Goal: Task Accomplishment & Management: Manage account settings

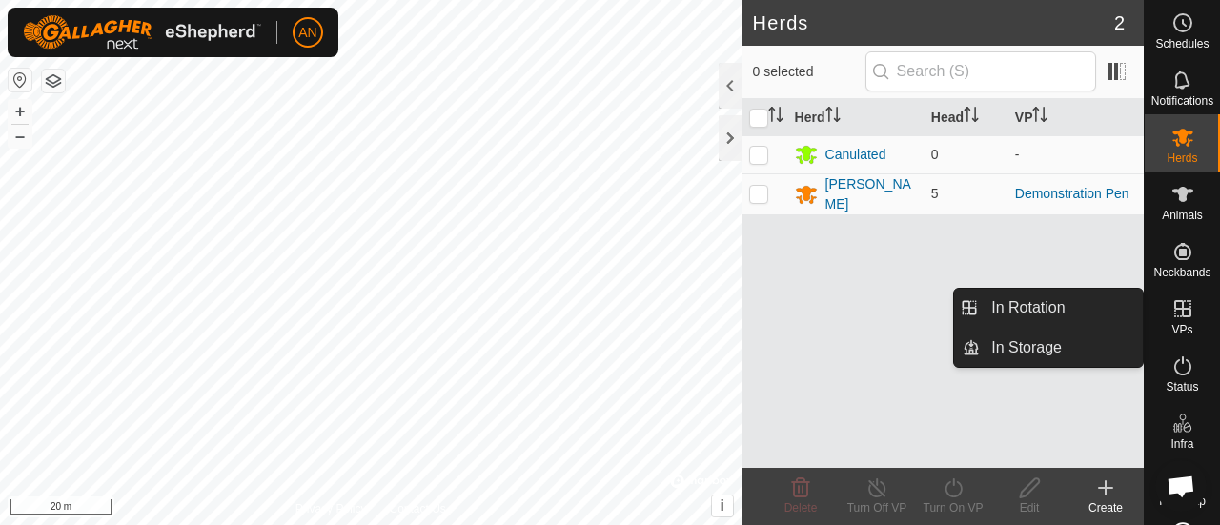
drag, startPoint x: 1184, startPoint y: 337, endPoint x: 1182, endPoint y: 312, distance: 24.9
click at [1182, 312] on icon at bounding box center [1182, 308] width 17 height 17
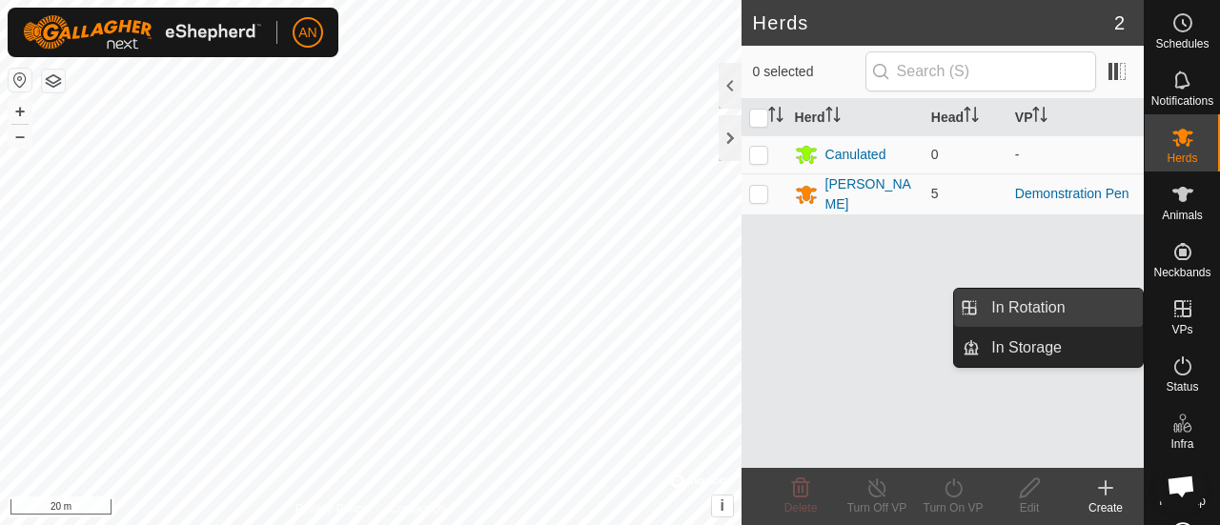
click at [1087, 304] on link "In Rotation" at bounding box center [1061, 308] width 163 height 38
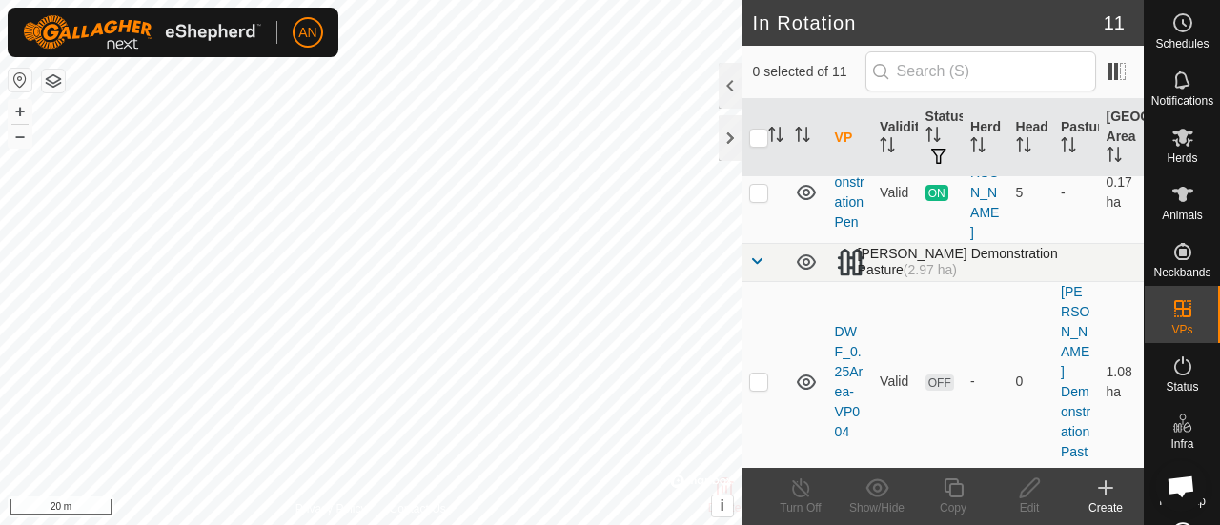
scroll to position [286, 0]
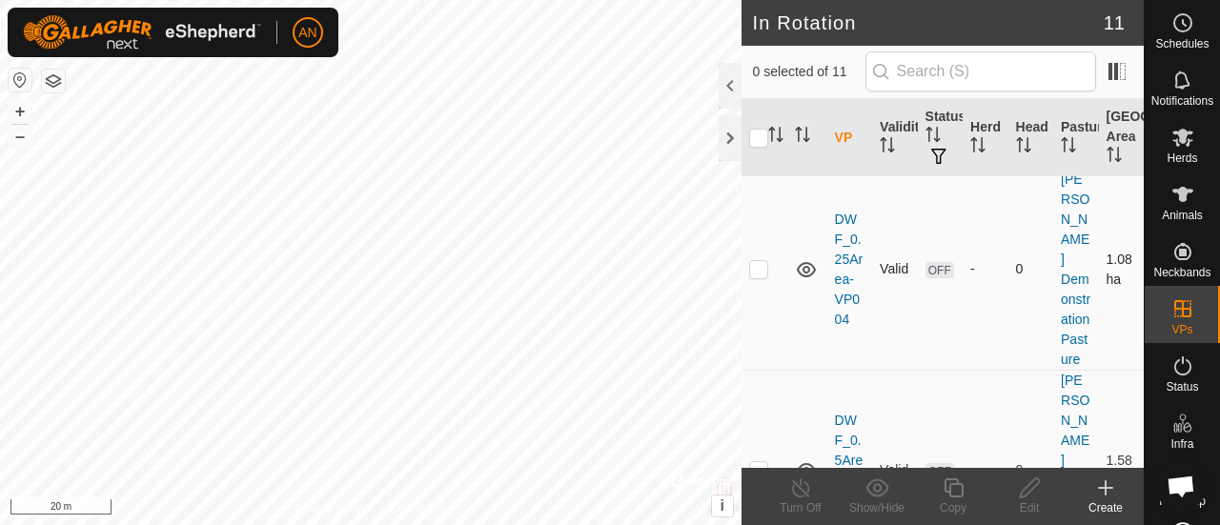
click at [760, 276] on p-checkbox at bounding box center [758, 268] width 19 height 15
checkbox input "true"
drag, startPoint x: 756, startPoint y: 451, endPoint x: 766, endPoint y: 433, distance: 20.9
click at [756, 462] on p-checkbox at bounding box center [758, 469] width 19 height 15
checkbox input "true"
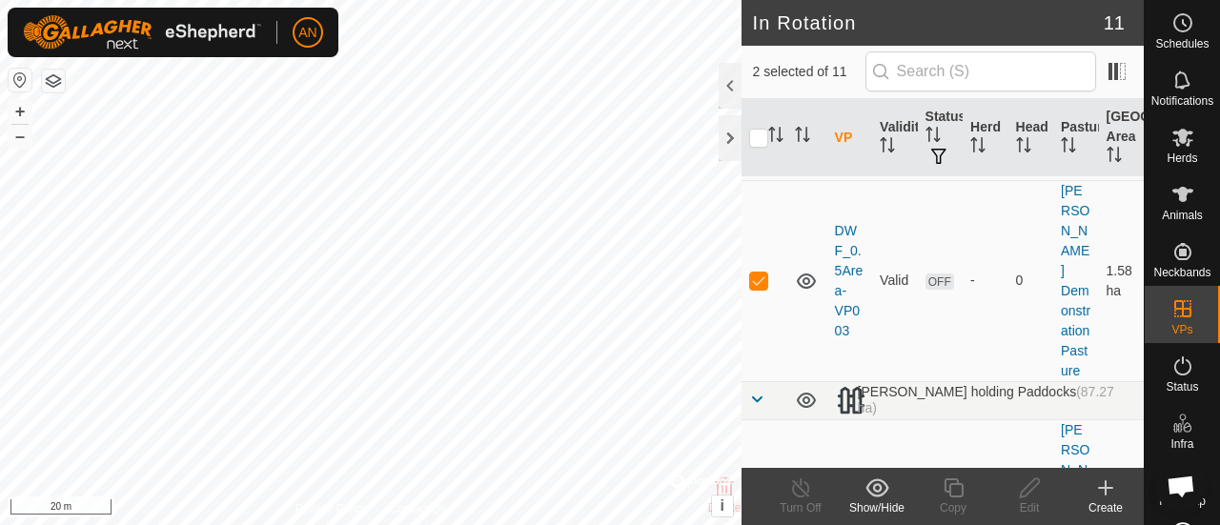
scroll to position [477, 0]
click at [726, 85] on div at bounding box center [730, 86] width 23 height 46
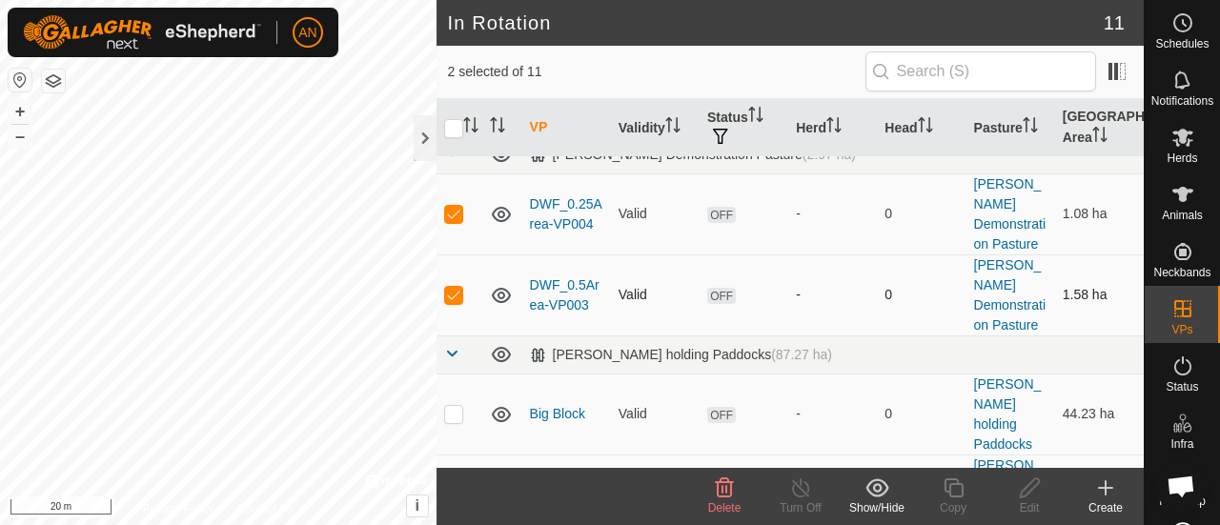
scroll to position [171, 0]
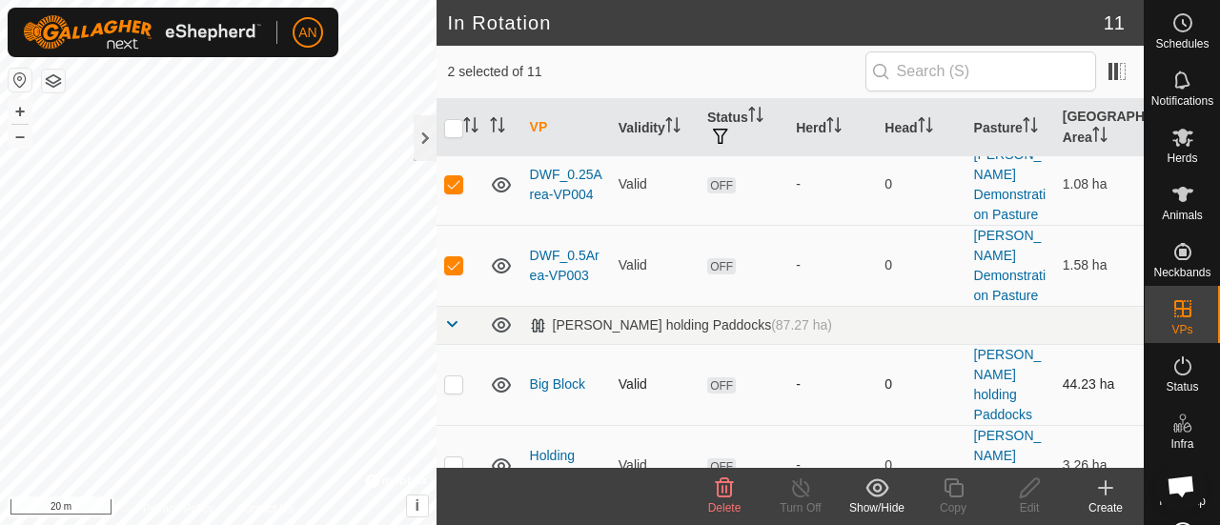
click at [460, 377] on p-checkbox at bounding box center [453, 384] width 19 height 15
checkbox input "true"
click at [461, 458] on p-checkbox at bounding box center [453, 465] width 19 height 15
checkbox input "true"
click at [719, 496] on icon at bounding box center [725, 488] width 18 height 19
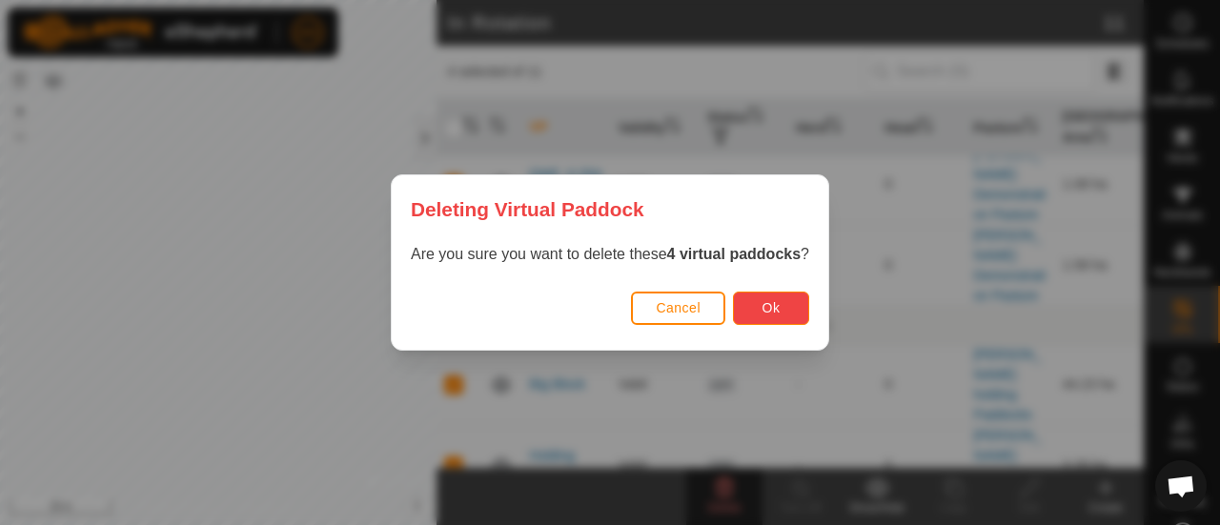
click at [774, 298] on button "Ok" at bounding box center [771, 308] width 76 height 33
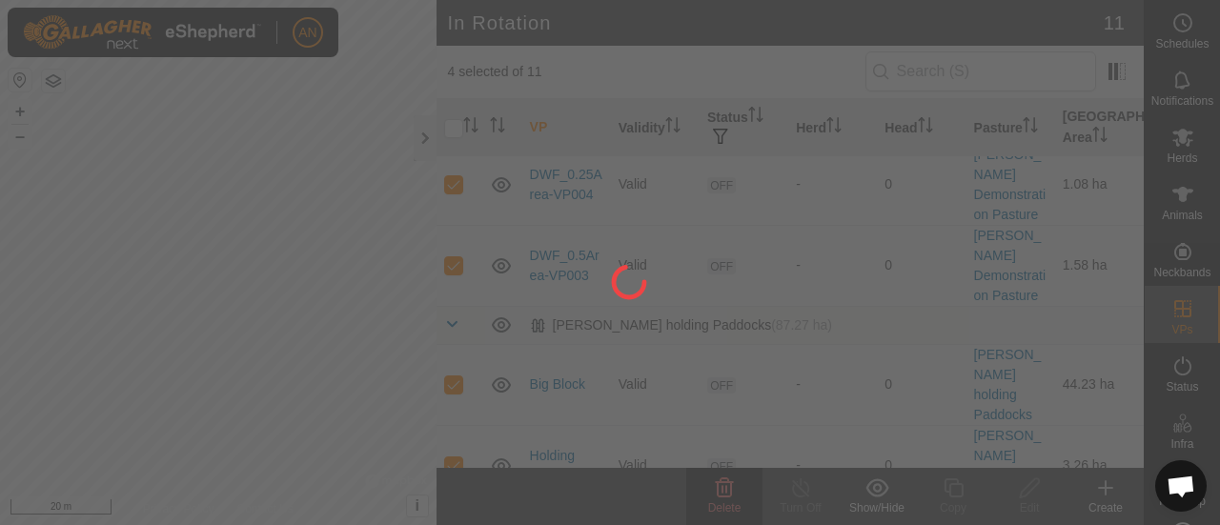
checkbox input "false"
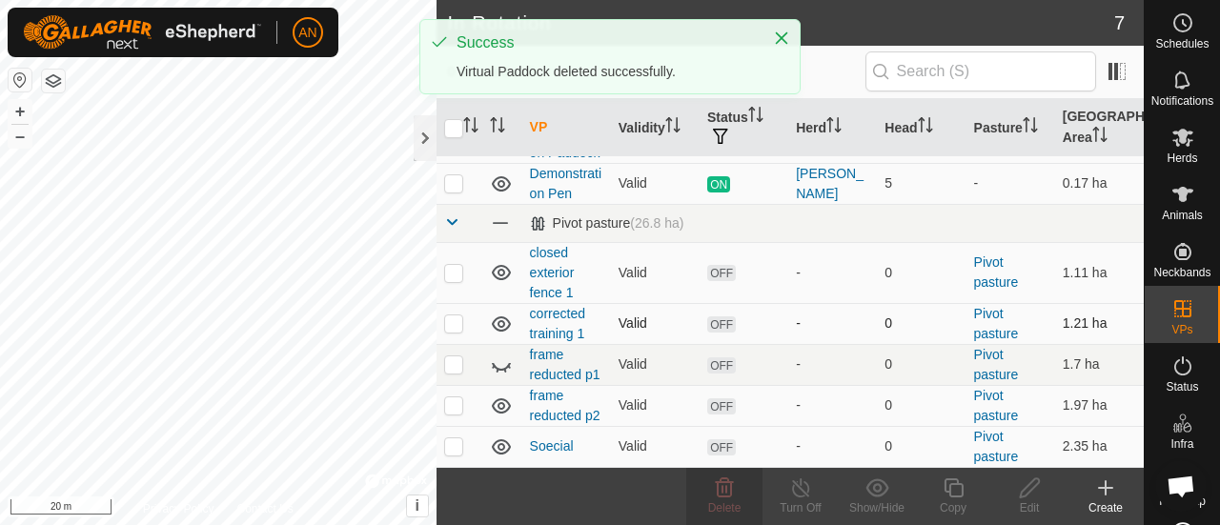
scroll to position [88, 0]
click at [453, 223] on span at bounding box center [451, 221] width 15 height 15
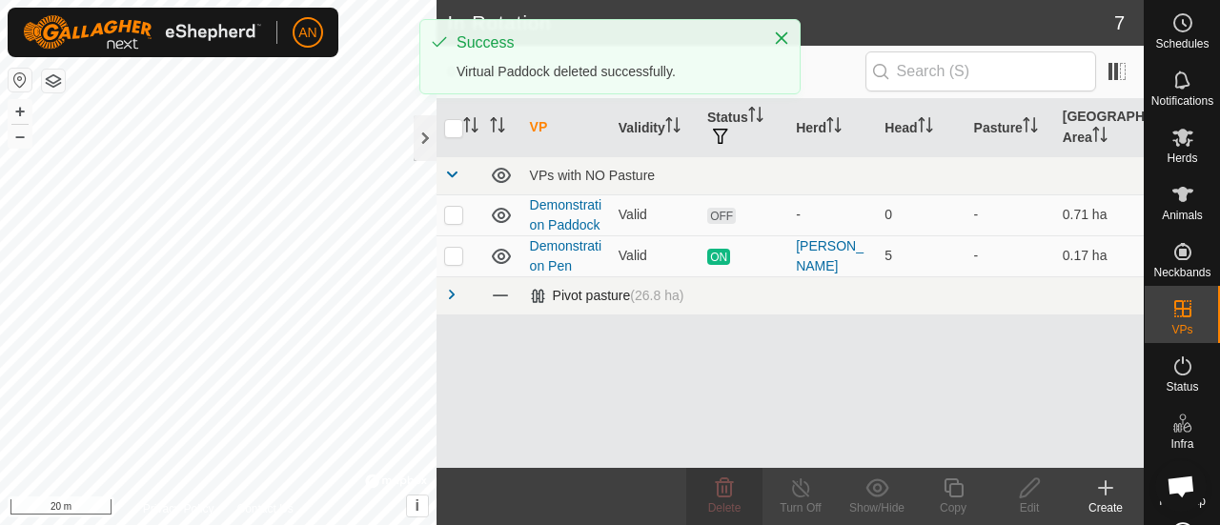
scroll to position [0, 0]
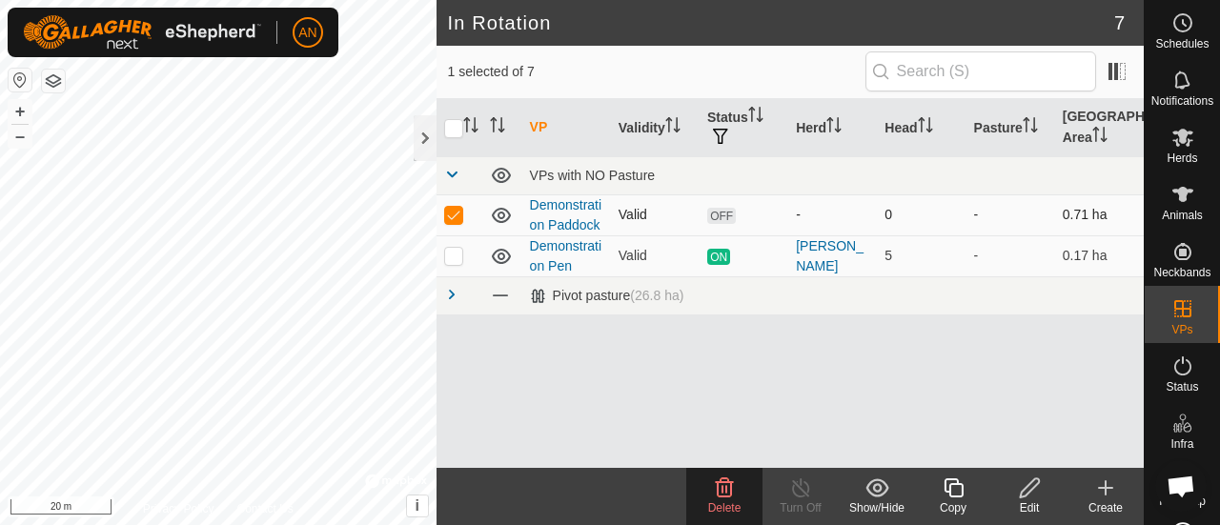
checkbox input "false"
checkbox input "true"
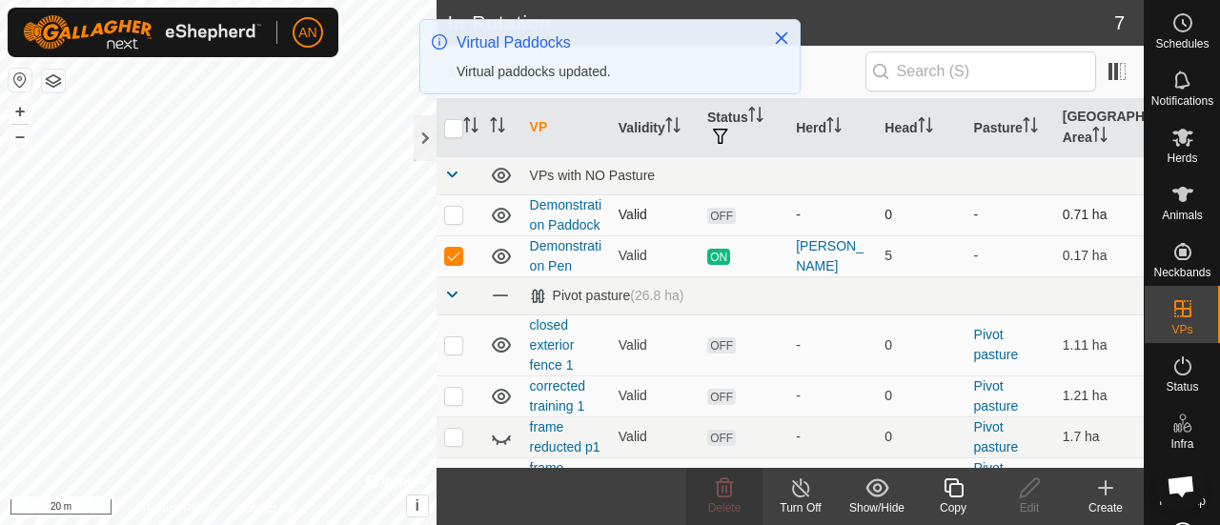
click at [452, 222] on p-checkbox at bounding box center [453, 214] width 19 height 15
checkbox input "false"
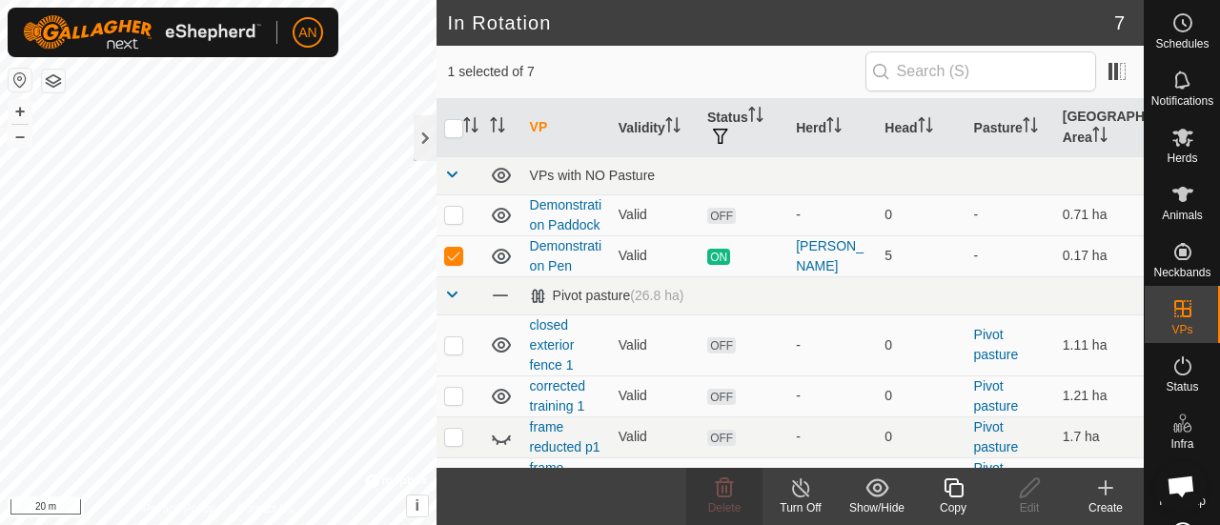
click at [953, 488] on icon at bounding box center [954, 488] width 24 height 23
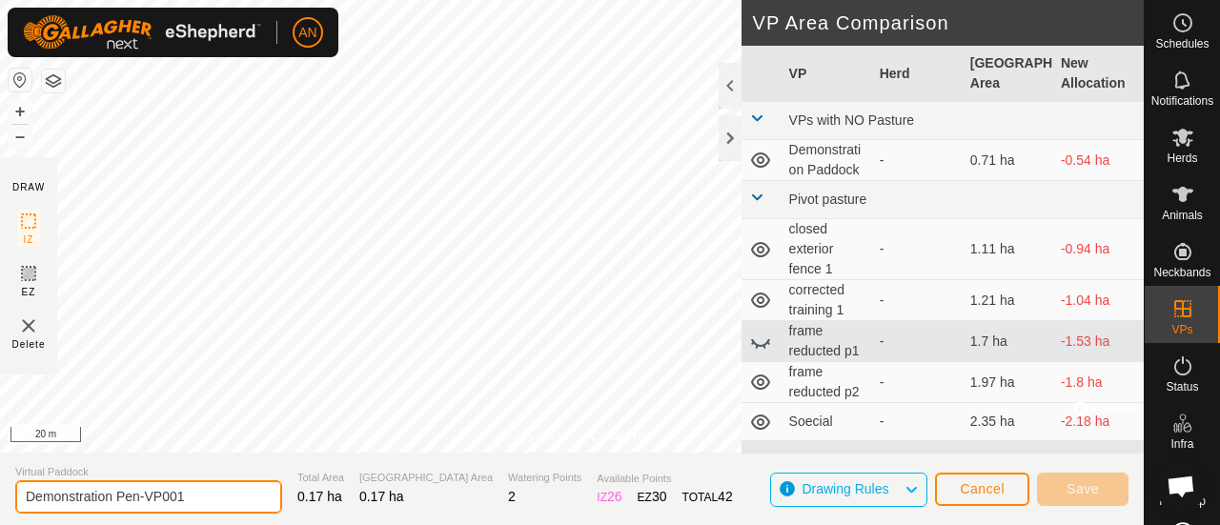
drag, startPoint x: 218, startPoint y: 500, endPoint x: 145, endPoint y: 495, distance: 73.6
click at [145, 495] on input "Demonstration Pen-VP001" at bounding box center [148, 496] width 267 height 33
type input "Demonstration Pen-2"
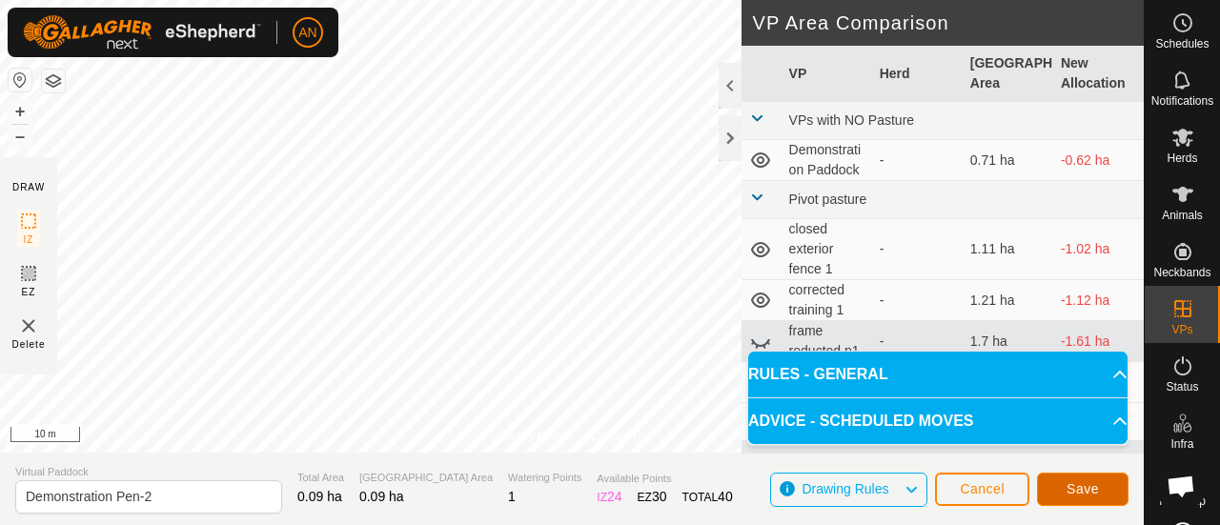
click at [1069, 487] on span "Save" at bounding box center [1083, 488] width 32 height 15
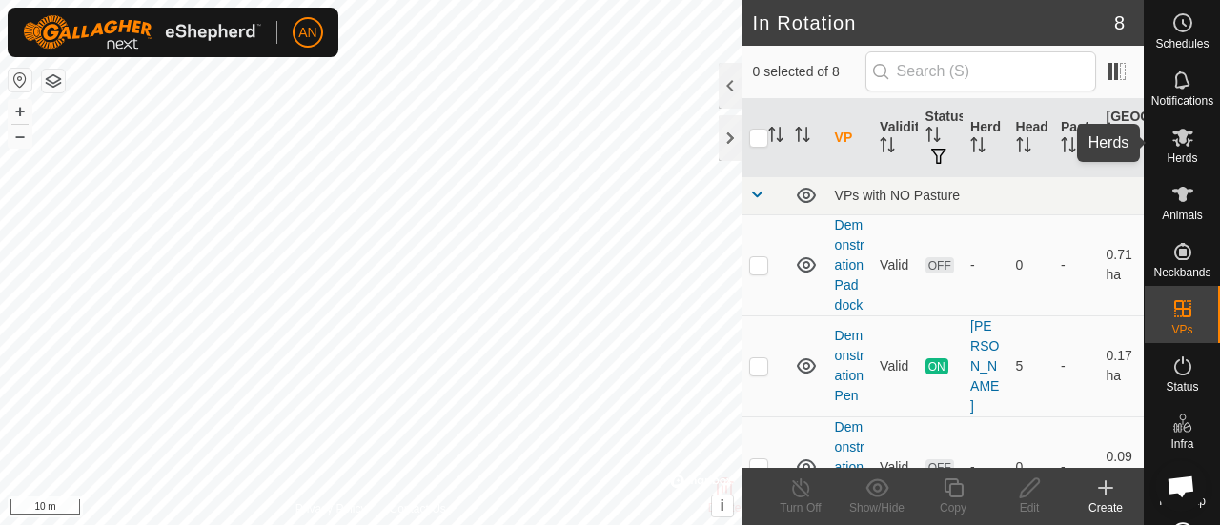
click at [1174, 137] on icon at bounding box center [1183, 138] width 21 height 18
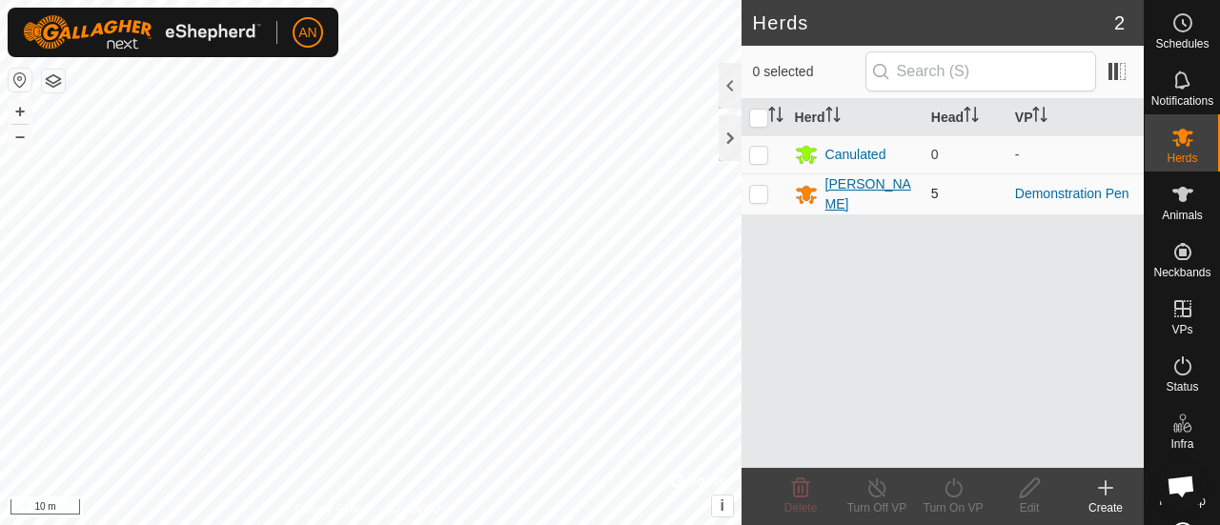
click at [829, 185] on div "[PERSON_NAME]" at bounding box center [871, 194] width 91 height 40
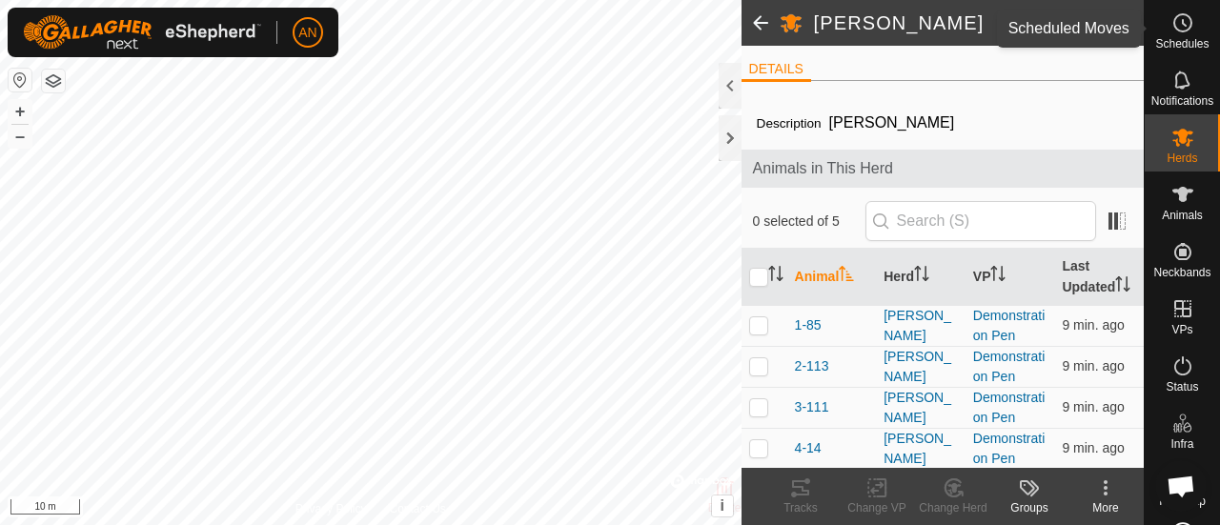
click at [1181, 35] on es-schedule-vp-svg-icon at bounding box center [1183, 23] width 34 height 31
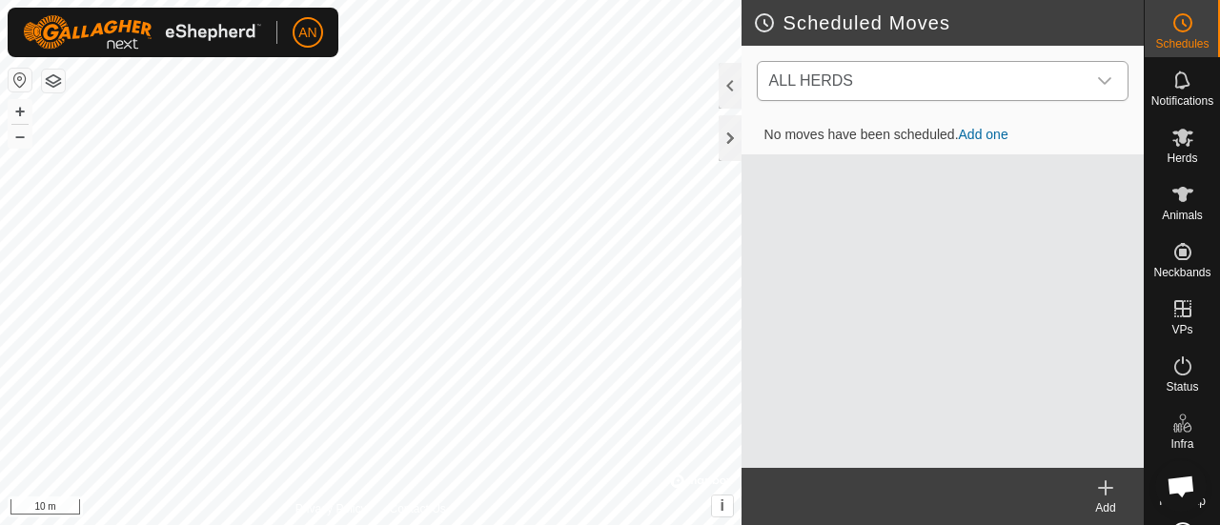
click at [910, 79] on span "ALL HERDS" at bounding box center [924, 81] width 324 height 38
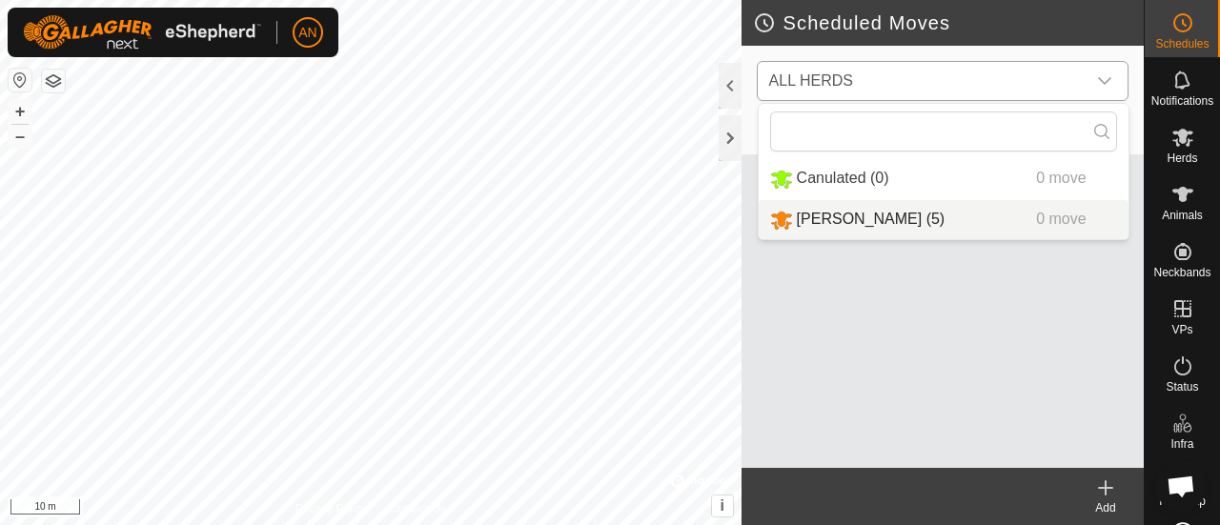
click at [827, 214] on li "[PERSON_NAME] (5) 0 move" at bounding box center [944, 219] width 370 height 39
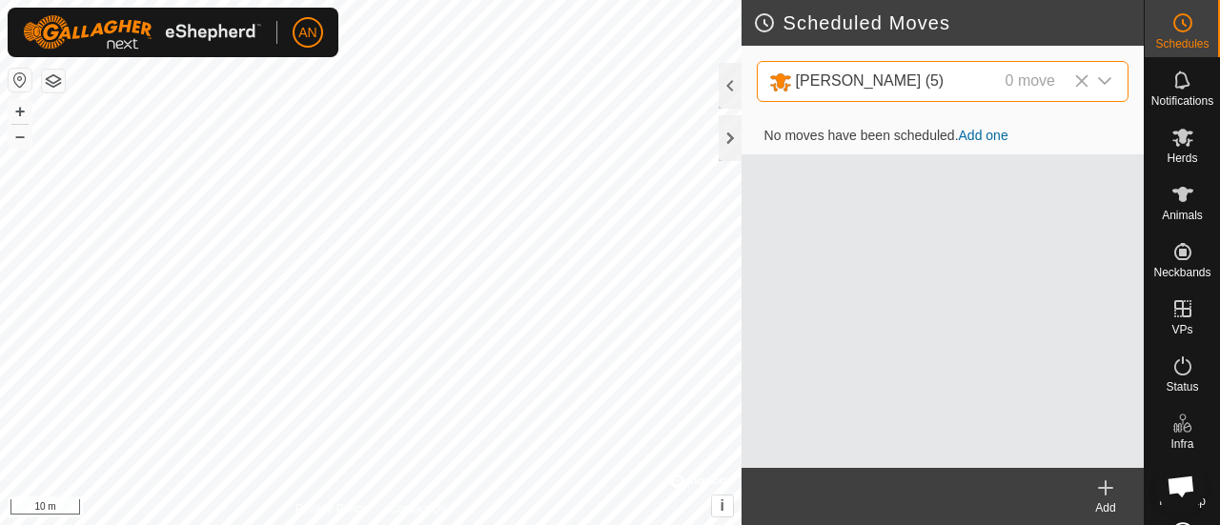
click at [976, 136] on link "Add one" at bounding box center [984, 135] width 50 height 15
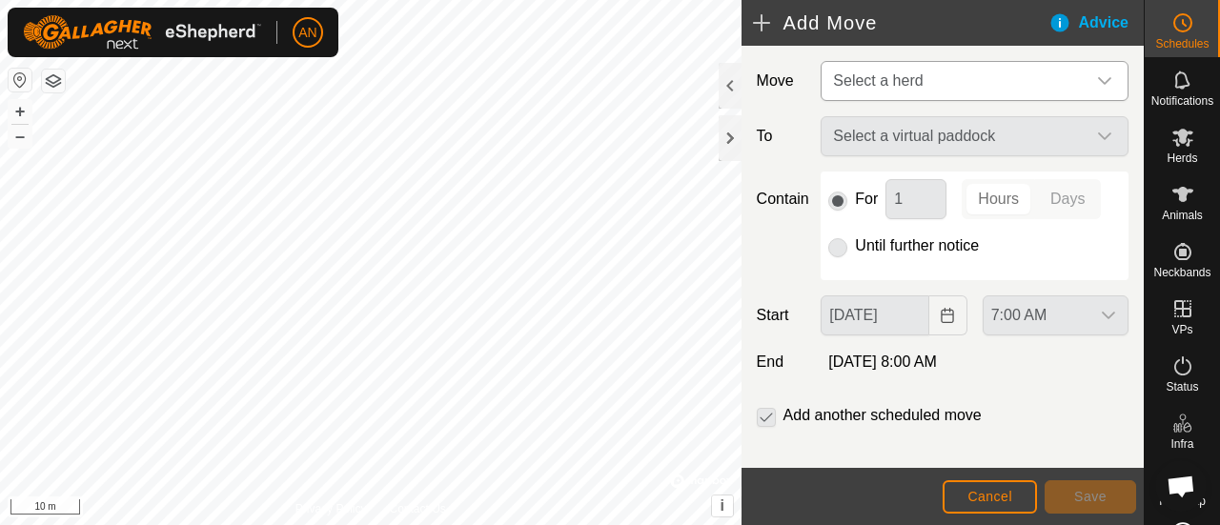
click at [993, 73] on span "Select a herd" at bounding box center [956, 81] width 260 height 38
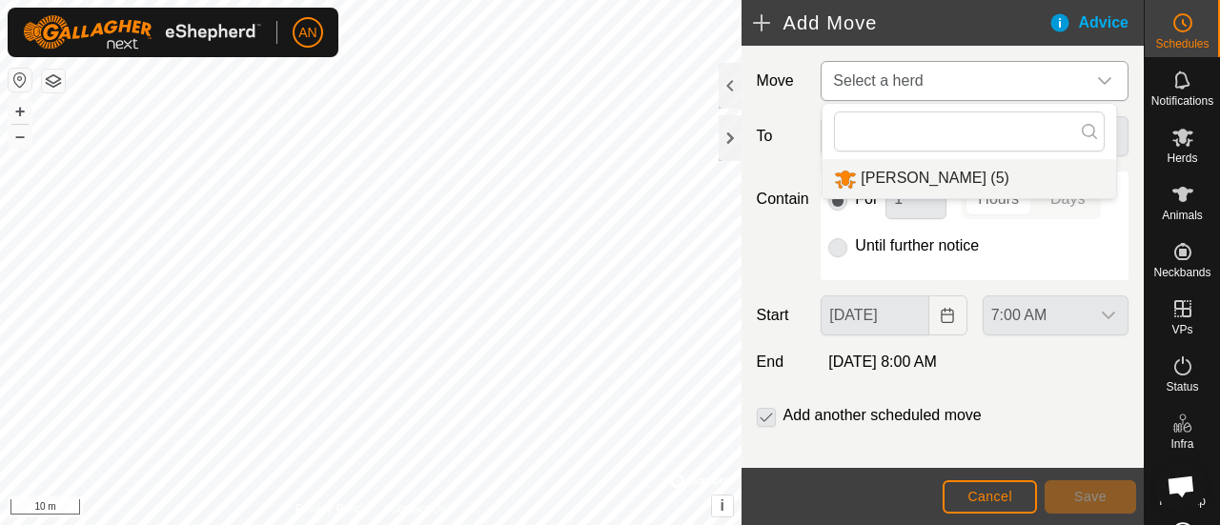
click at [955, 169] on li "[PERSON_NAME] (5)" at bounding box center [970, 178] width 294 height 39
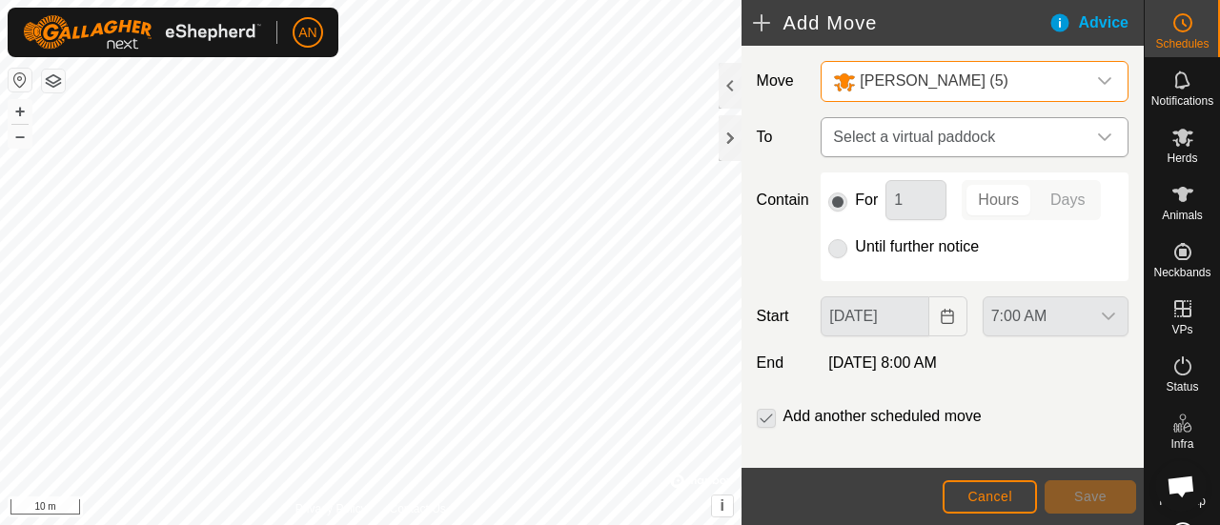
click at [954, 151] on span "Select a virtual paddock" at bounding box center [956, 137] width 260 height 38
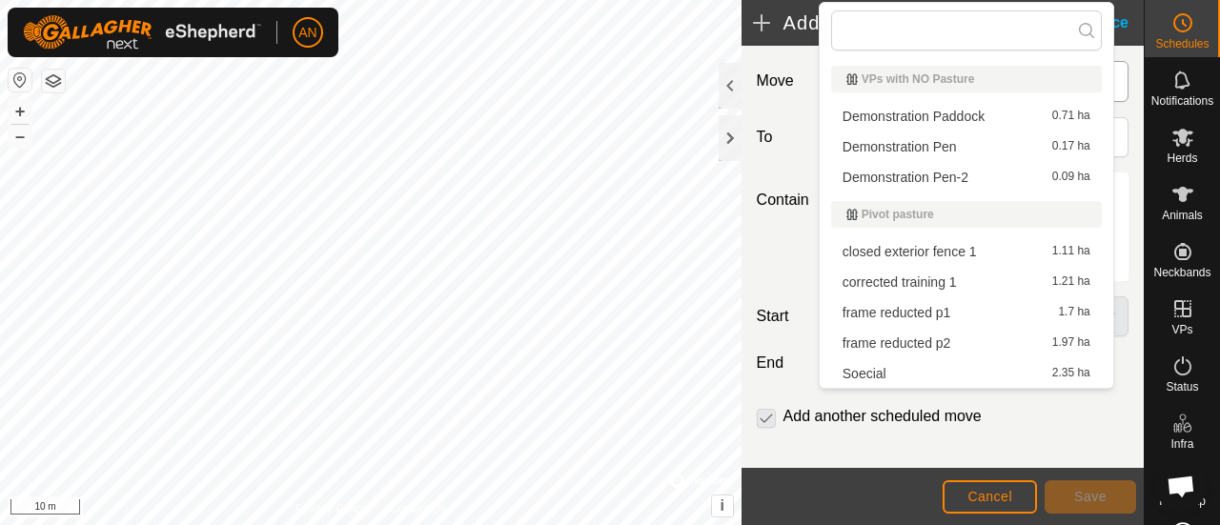
click at [963, 175] on li "Demonstration Pen-2 0.09 ha" at bounding box center [966, 177] width 271 height 29
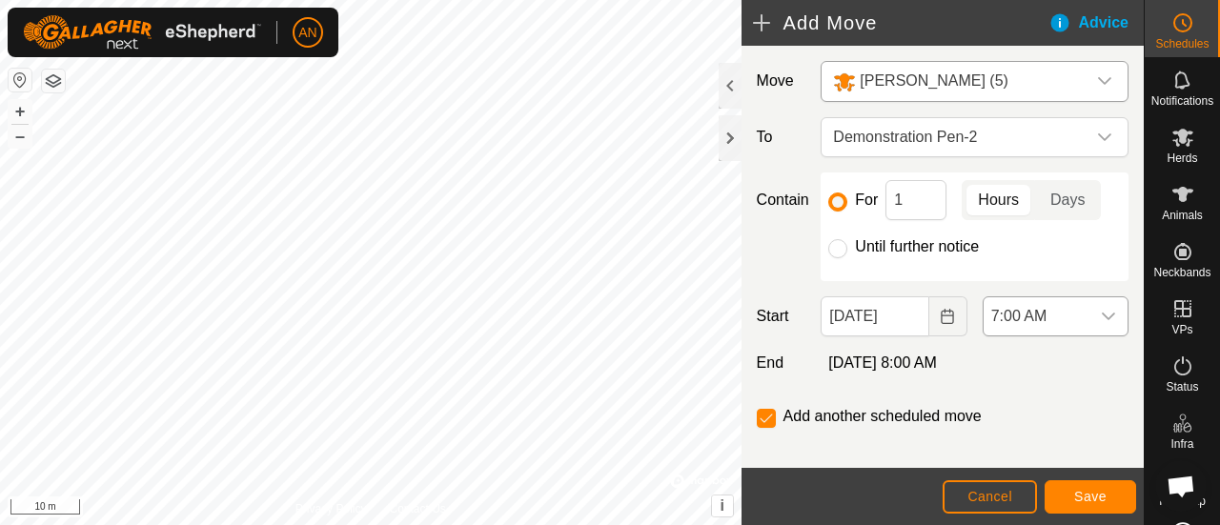
click at [1101, 309] on icon "dropdown trigger" at bounding box center [1108, 316] width 15 height 15
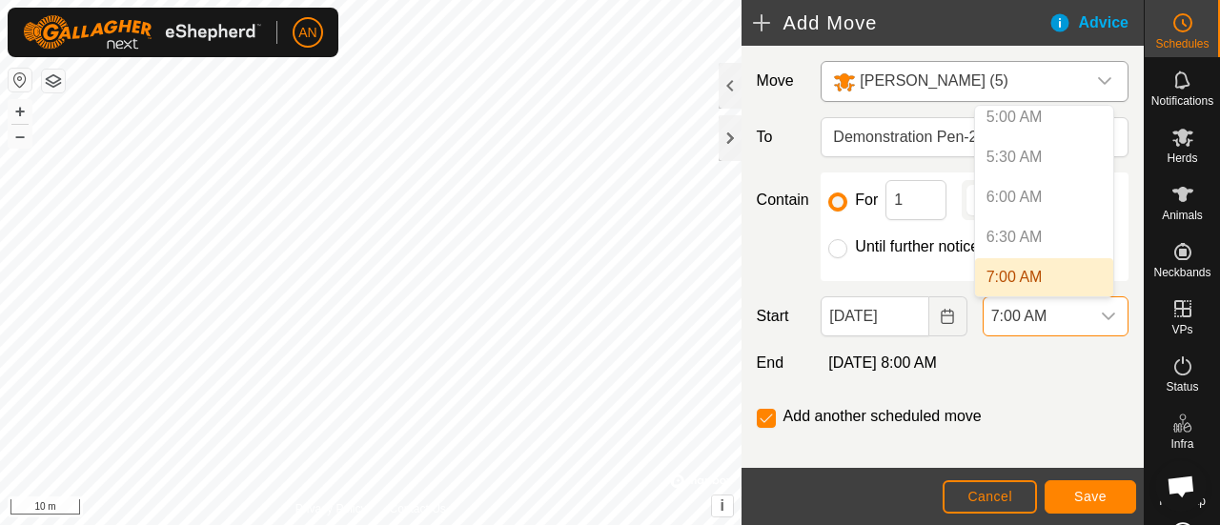
click at [1045, 367] on div "[DATE] 8:00 AM" at bounding box center [974, 363] width 323 height 23
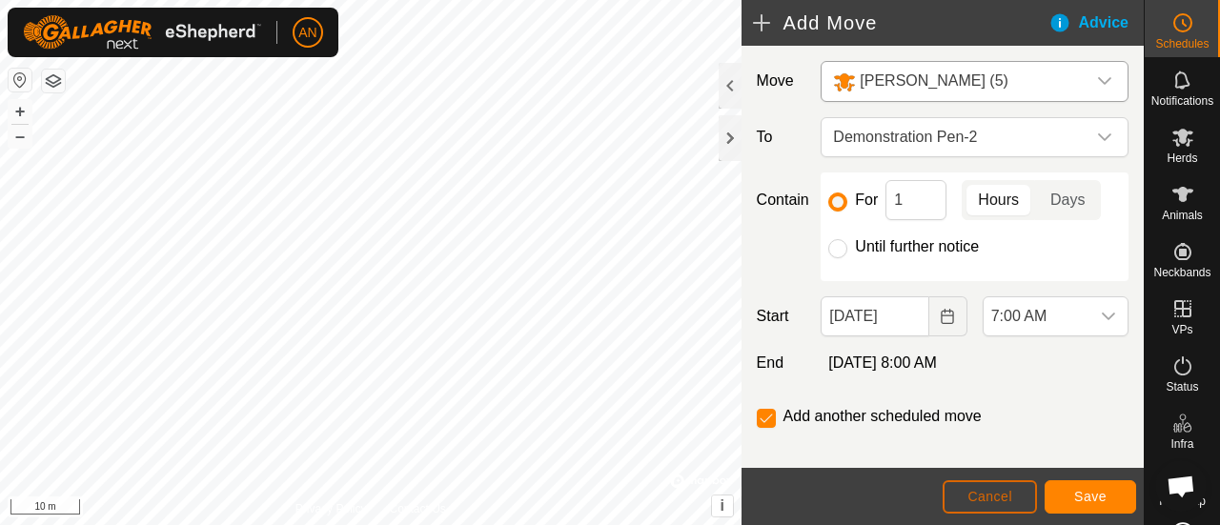
drag, startPoint x: 974, startPoint y: 491, endPoint x: 1011, endPoint y: 415, distance: 84.4
click at [1011, 415] on article "Add Move Advice Move [PERSON_NAME] (5) To Demonstration Pen-2 Contain For 1 Hou…" at bounding box center [943, 262] width 402 height 525
click at [984, 496] on span "Cancel" at bounding box center [990, 496] width 45 height 15
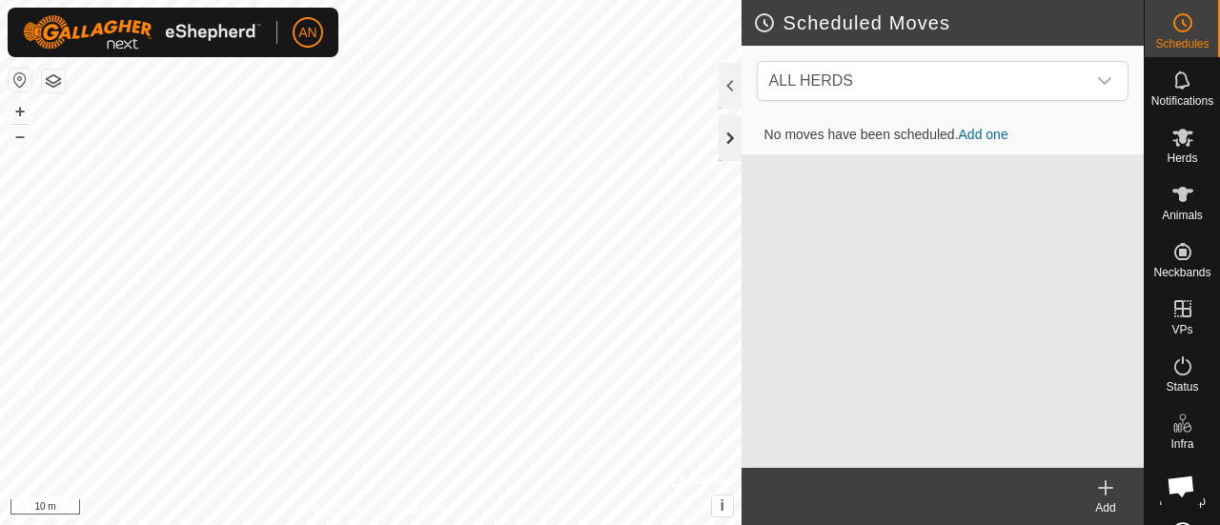
click at [734, 146] on div at bounding box center [730, 138] width 23 height 46
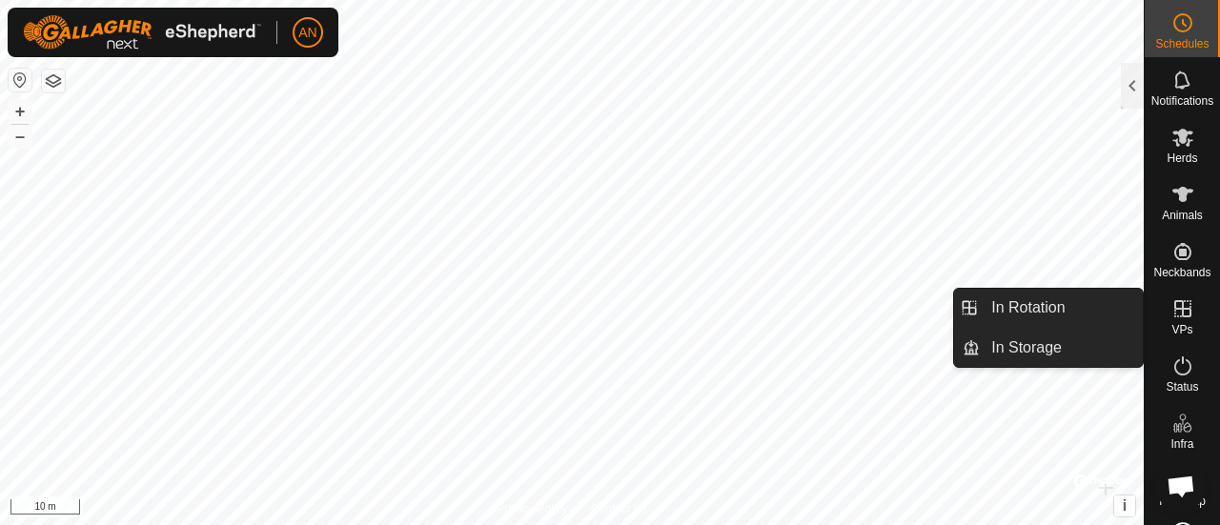
click at [1176, 314] on icon at bounding box center [1183, 308] width 23 height 23
click at [1082, 311] on link "In Rotation" at bounding box center [1061, 308] width 163 height 38
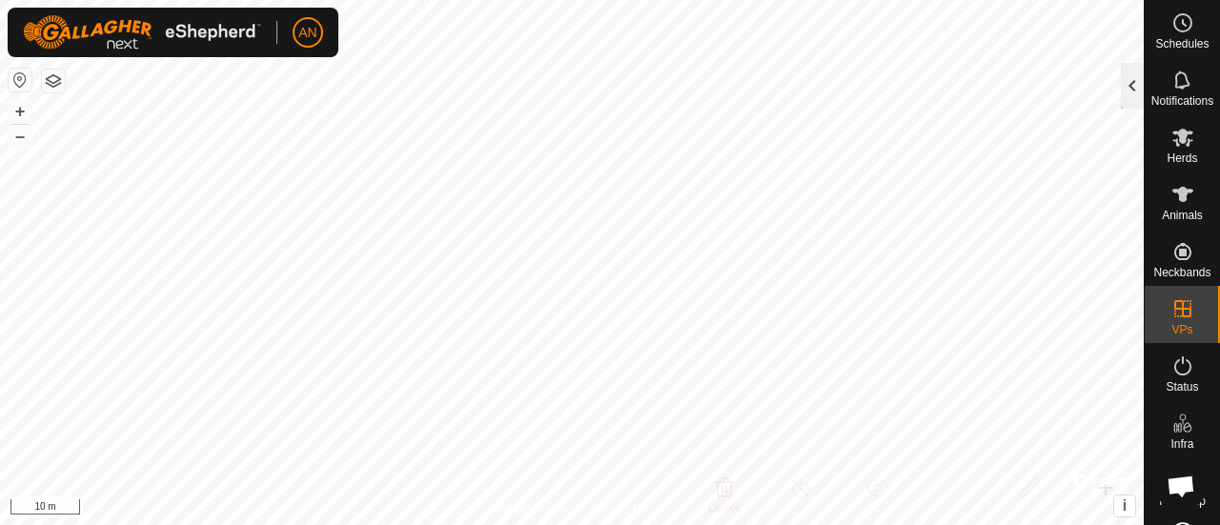
click at [1131, 75] on div at bounding box center [1132, 86] width 23 height 46
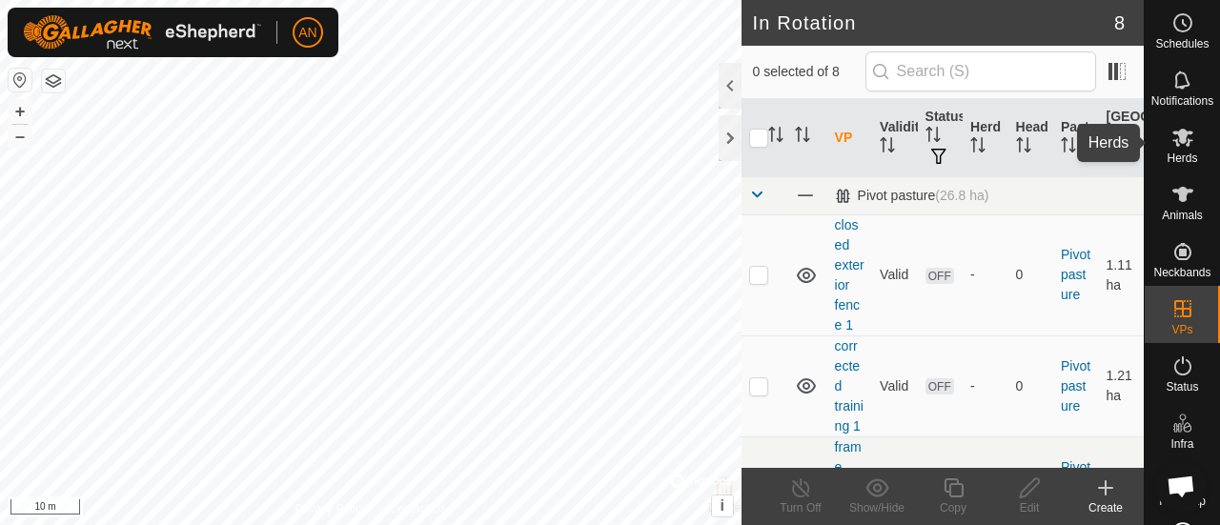
click at [1169, 155] on span "Herds" at bounding box center [1182, 158] width 31 height 11
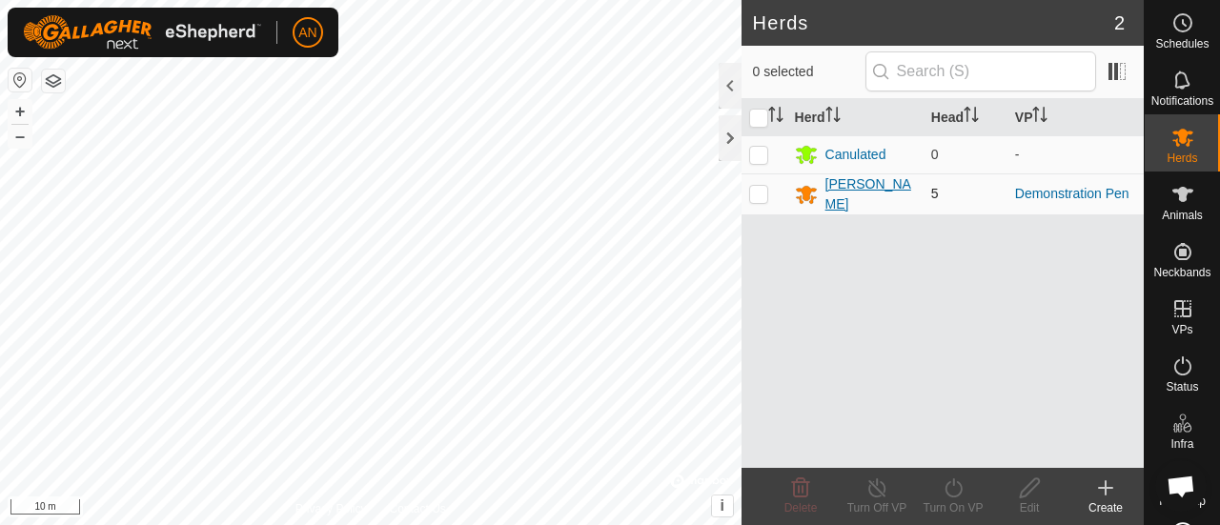
click at [845, 197] on div "[PERSON_NAME]" at bounding box center [871, 194] width 91 height 40
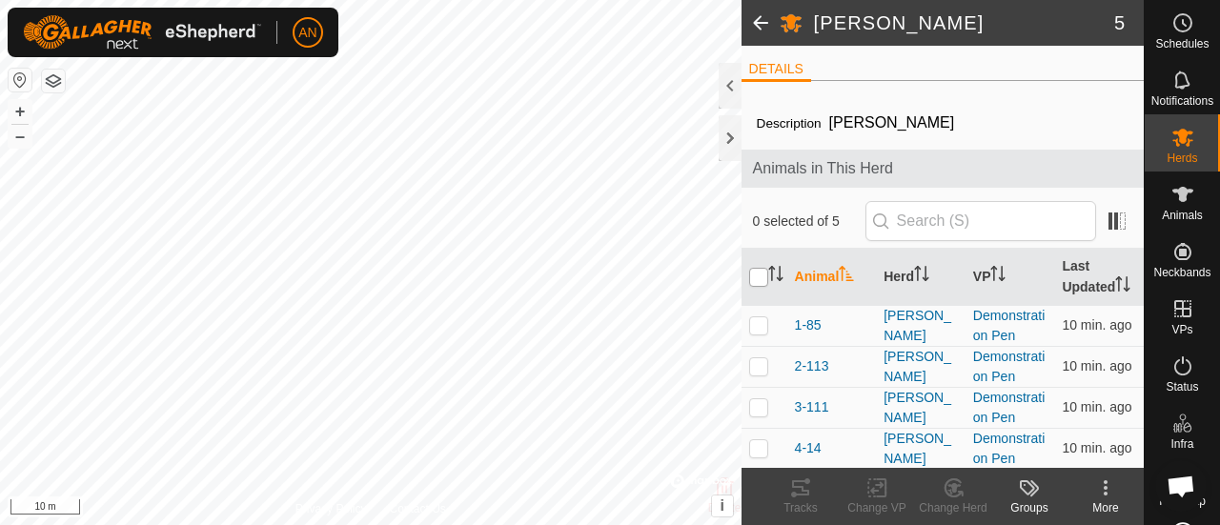
click at [758, 283] on input "checkbox" at bounding box center [758, 277] width 19 height 19
checkbox input "true"
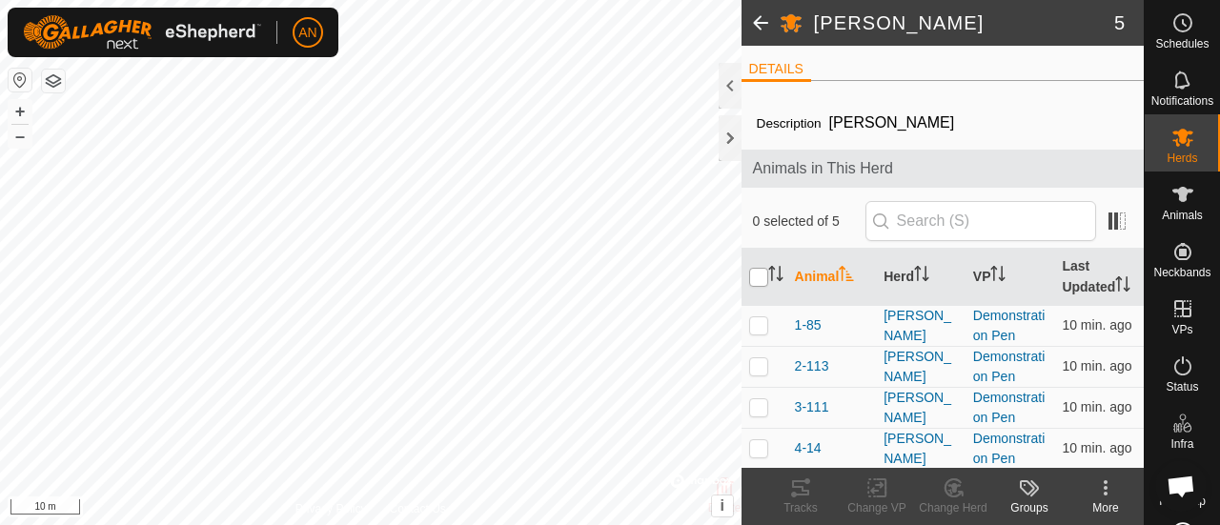
checkbox input "true"
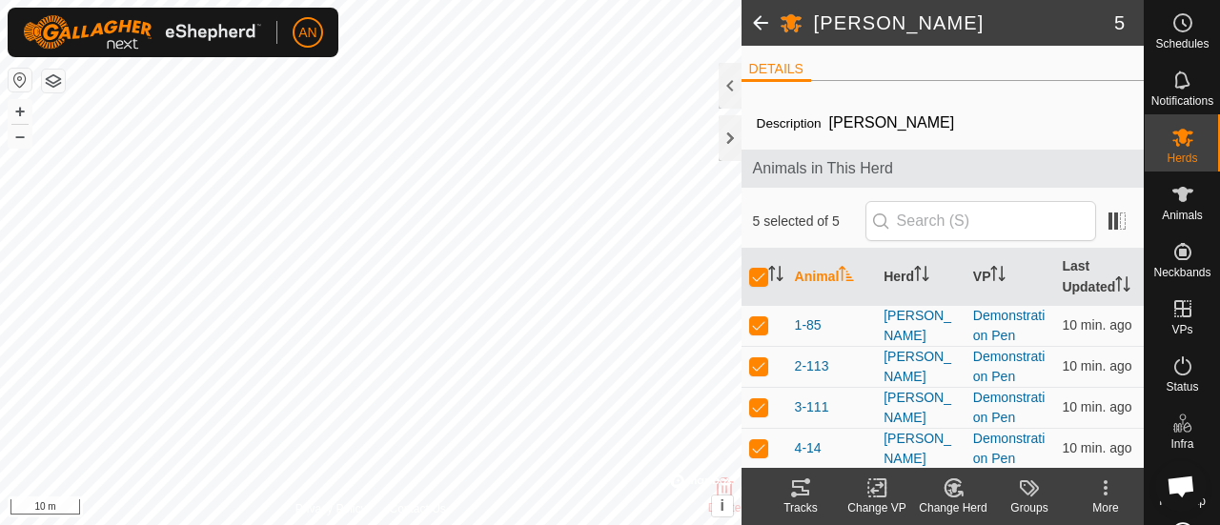
click at [883, 503] on div "Change VP" at bounding box center [877, 508] width 76 height 17
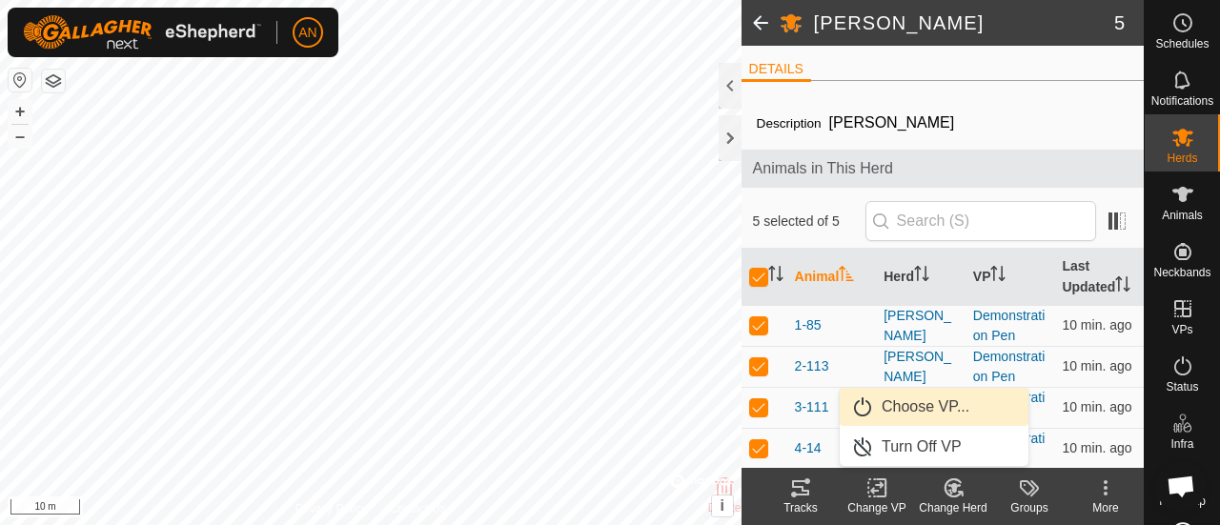
click at [929, 410] on link "Choose VP..." at bounding box center [934, 407] width 189 height 38
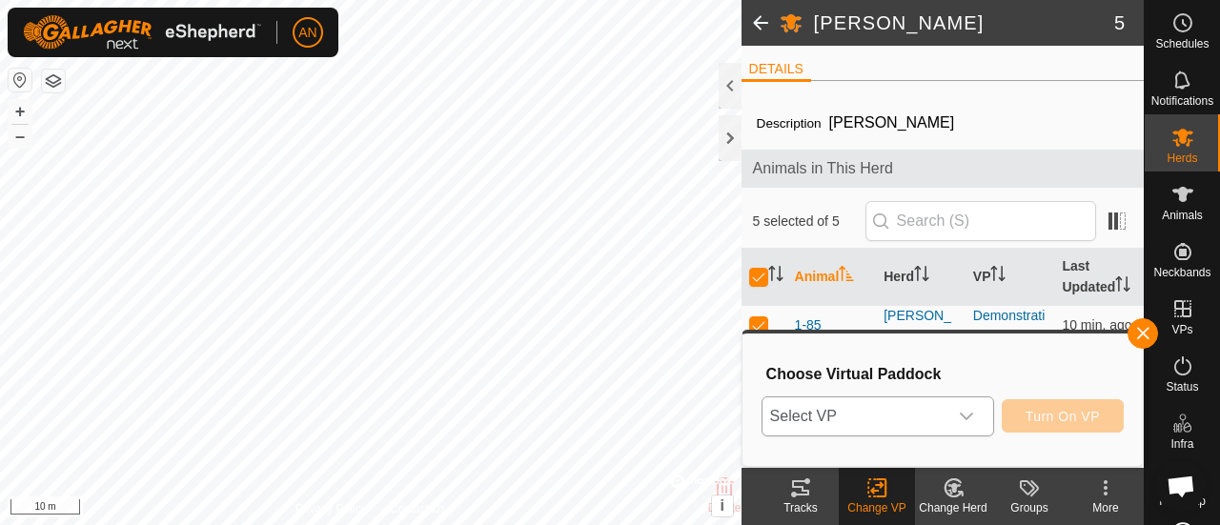
click at [980, 423] on div "dropdown trigger" at bounding box center [967, 417] width 38 height 38
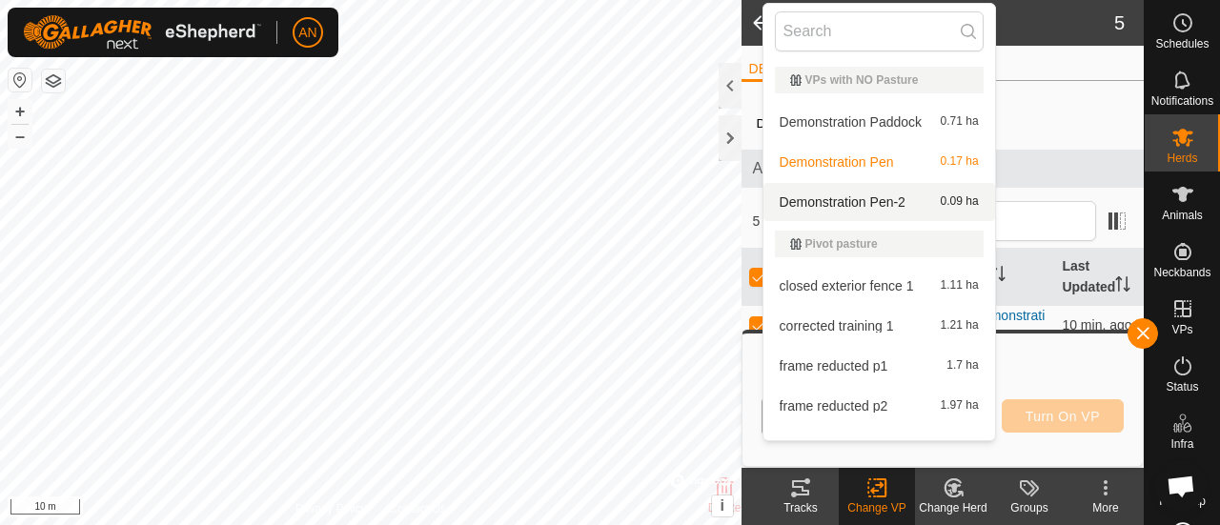
click at [945, 195] on li "Demonstration Pen-2 0.09 ha" at bounding box center [880, 202] width 232 height 38
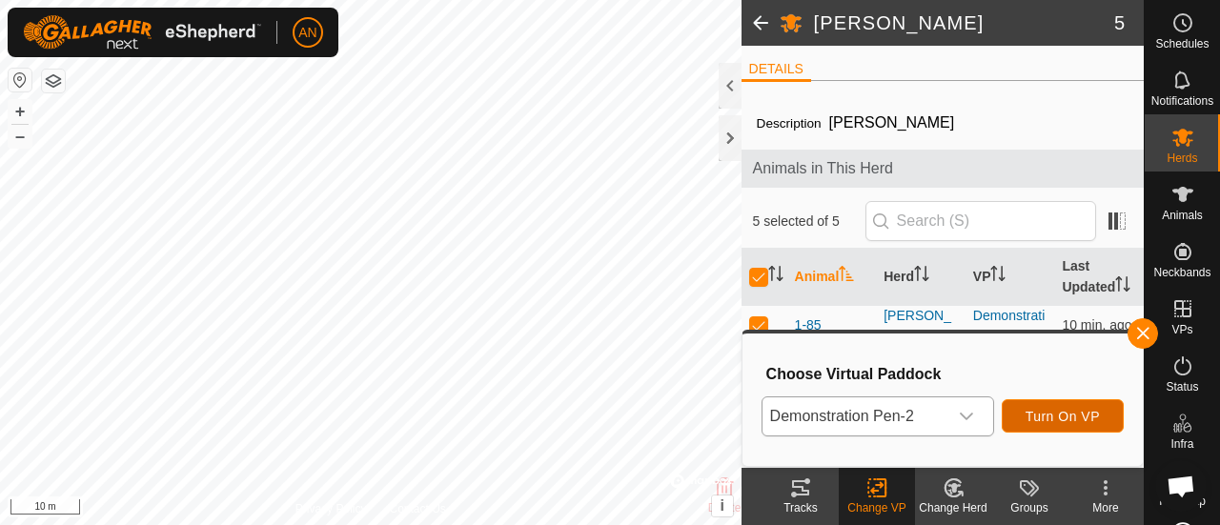
click at [1047, 410] on span "Turn On VP" at bounding box center [1063, 416] width 74 height 15
